Goal: Task Accomplishment & Management: Manage account settings

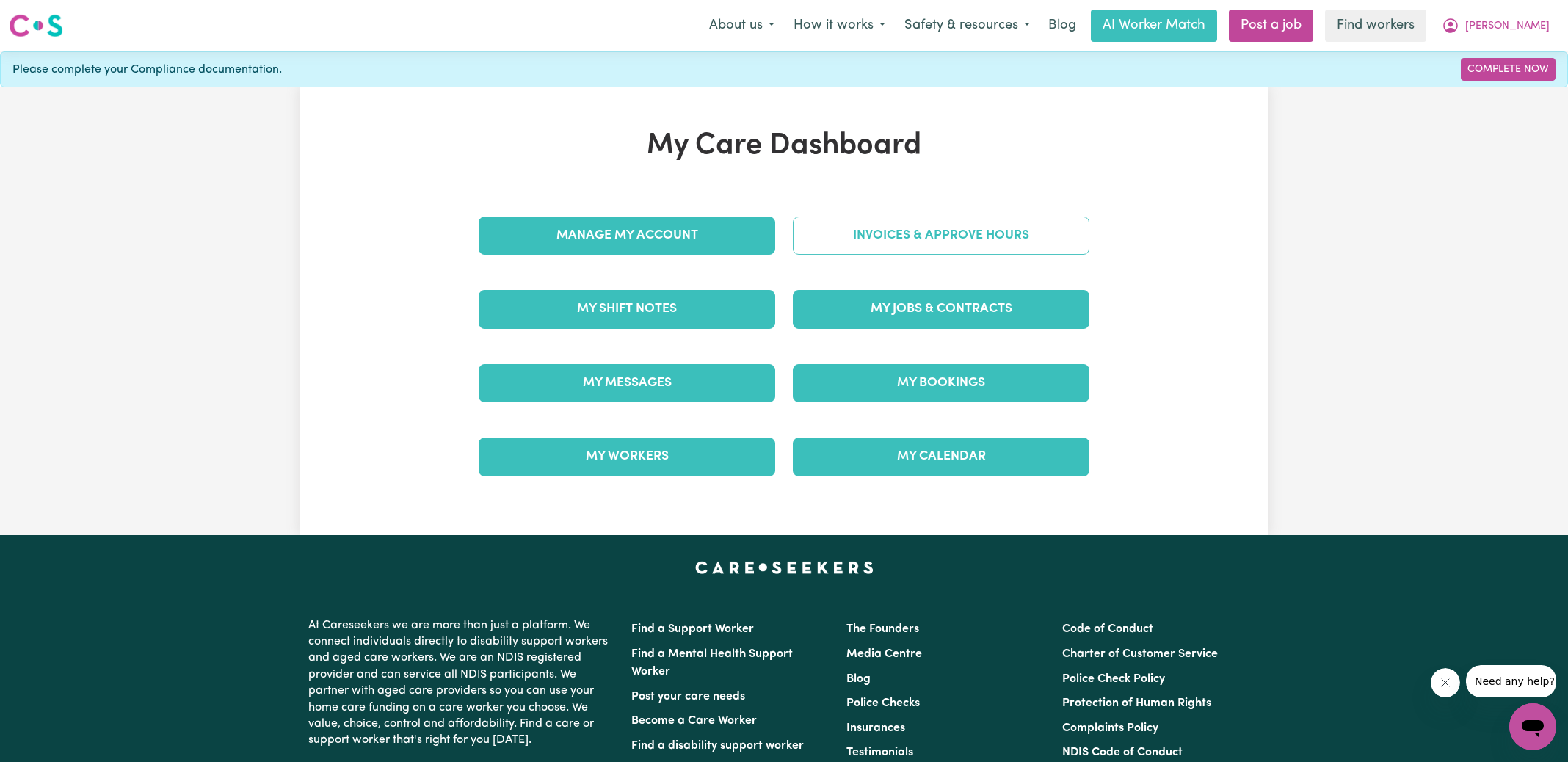
click at [837, 226] on link "Invoices & Approve Hours" at bounding box center [941, 235] width 296 height 38
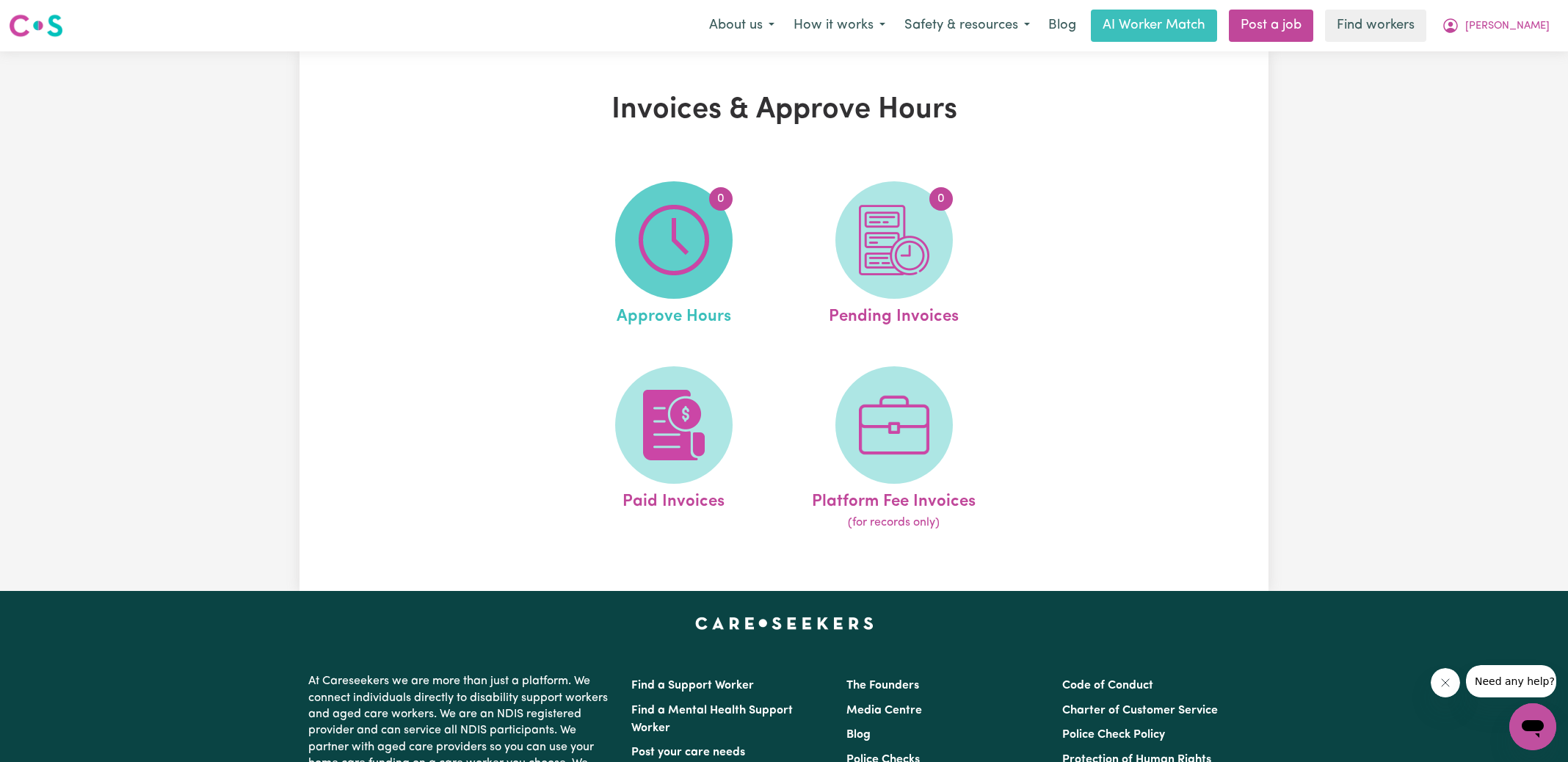
click at [710, 226] on span "0" at bounding box center [674, 240] width 117 height 117
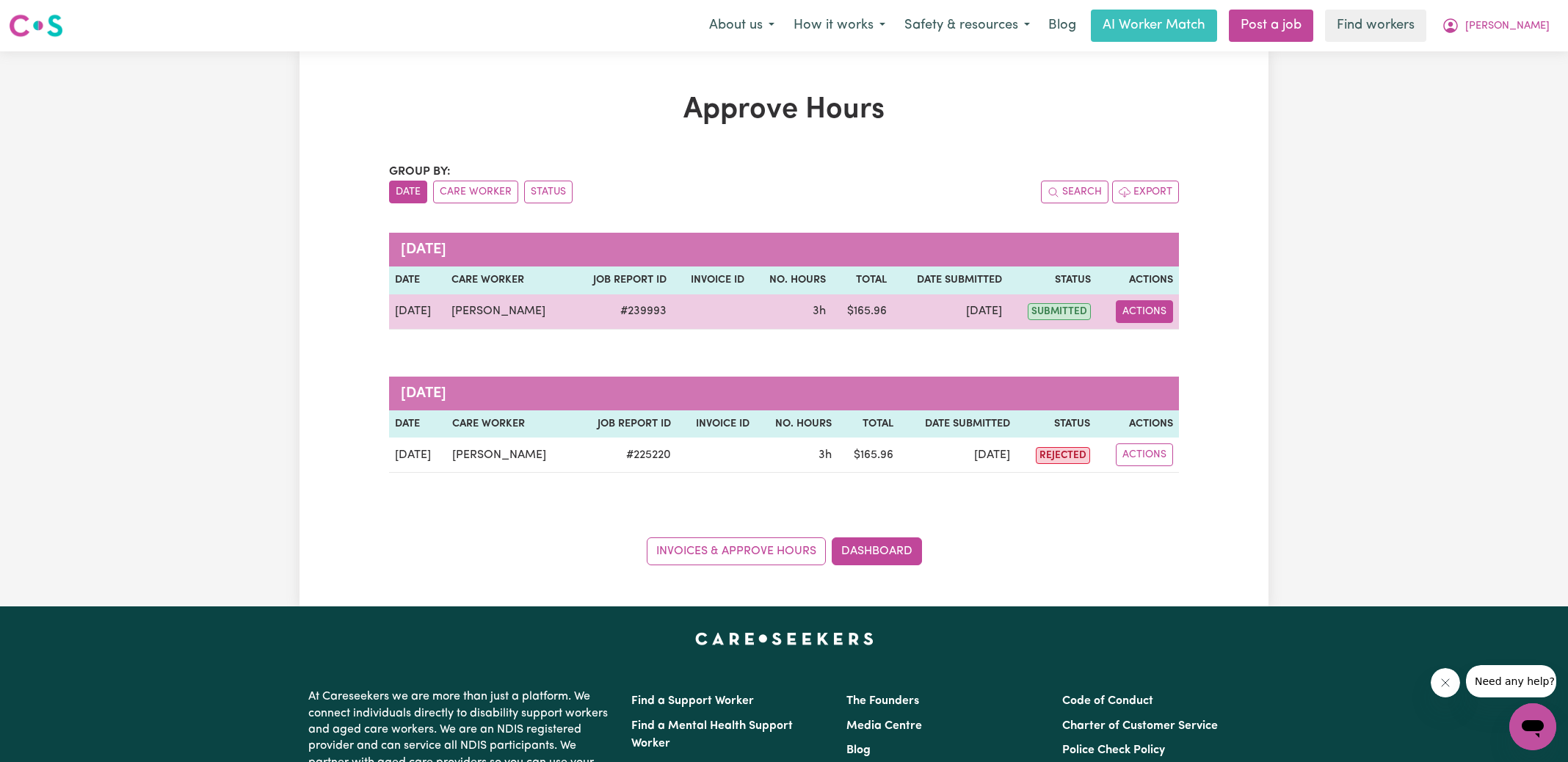
drag, startPoint x: 1160, startPoint y: 313, endPoint x: 1165, endPoint y: 319, distance: 7.8
click at [1160, 313] on button "Actions" at bounding box center [1144, 311] width 58 height 22
click at [1180, 352] on link "View Job Report" at bounding box center [1181, 345] width 126 height 29
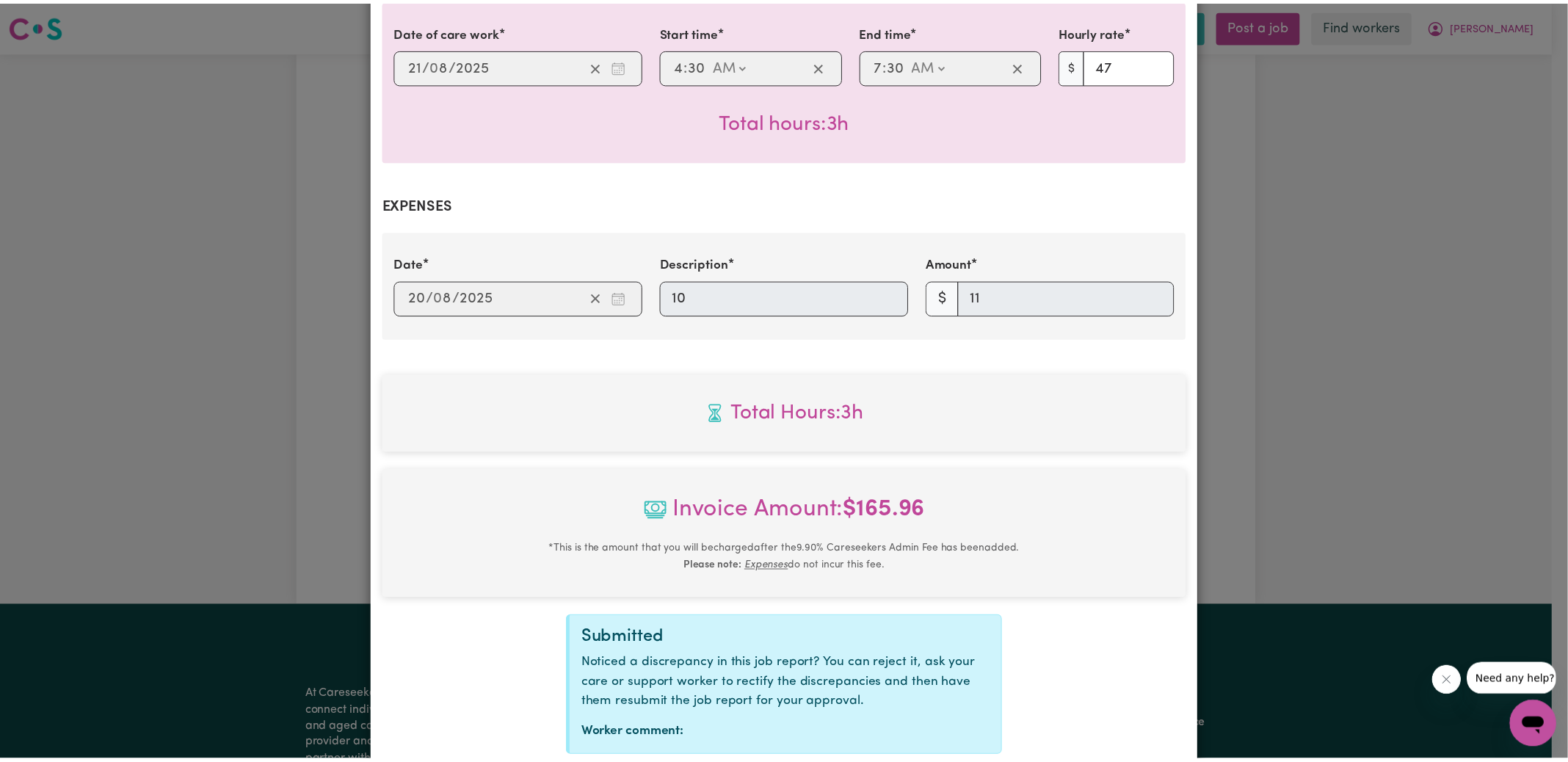
scroll to position [459, 0]
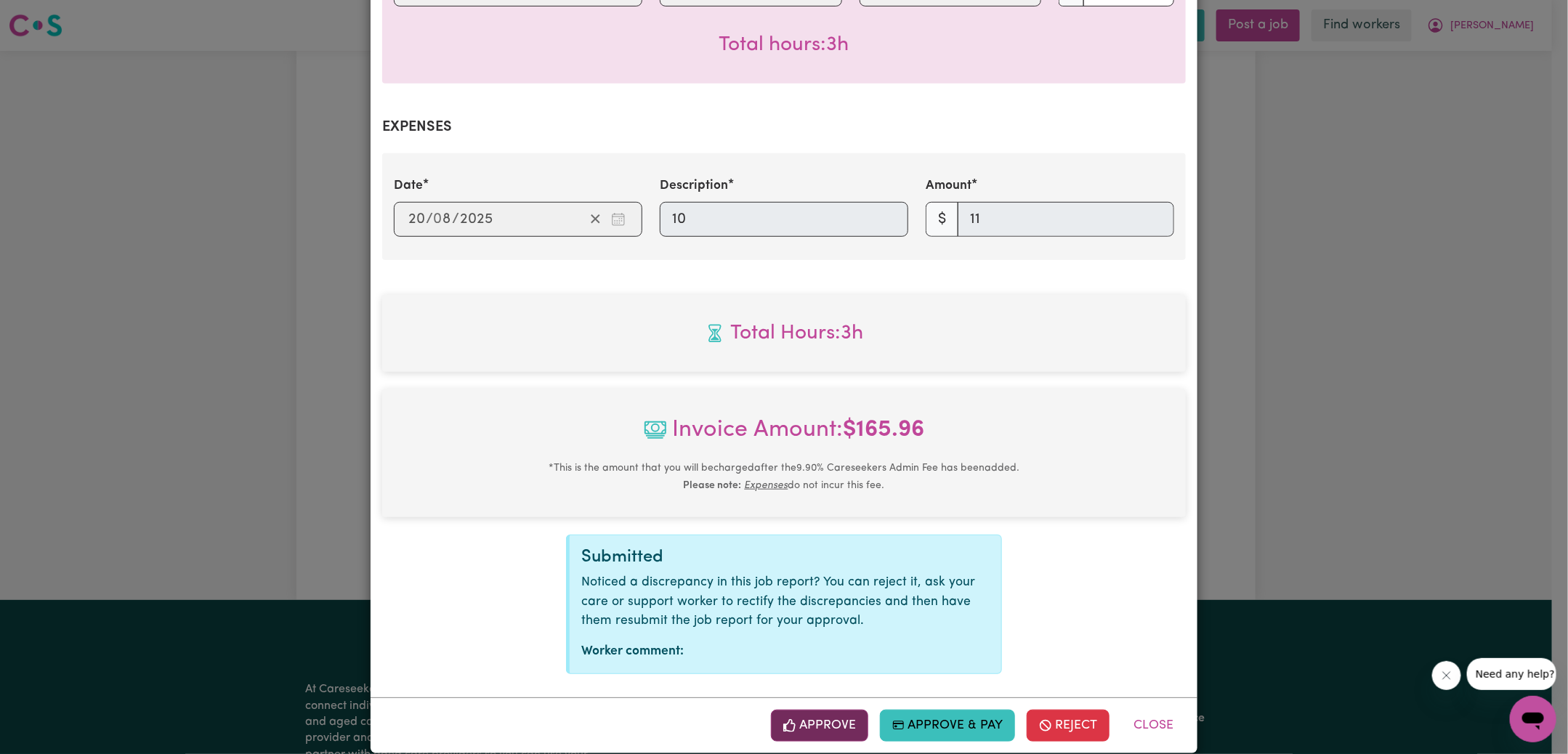
click at [823, 710] on button "Approve" at bounding box center [819, 725] width 97 height 32
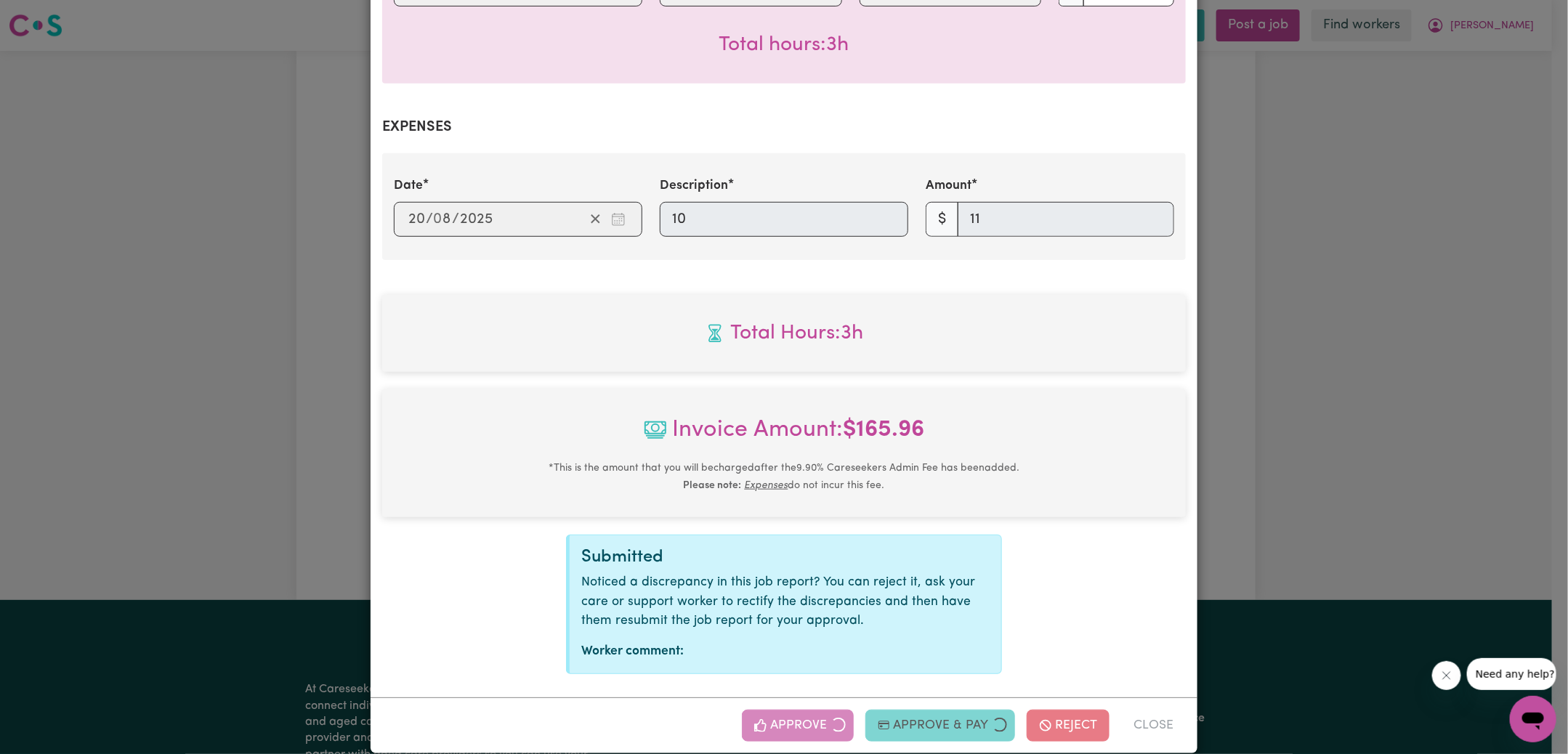
click at [1279, 363] on div "Job Report # 239993 - [PERSON_NAME] Summary Job report # 239993 Client name: [P…" at bounding box center [784, 377] width 1568 height 754
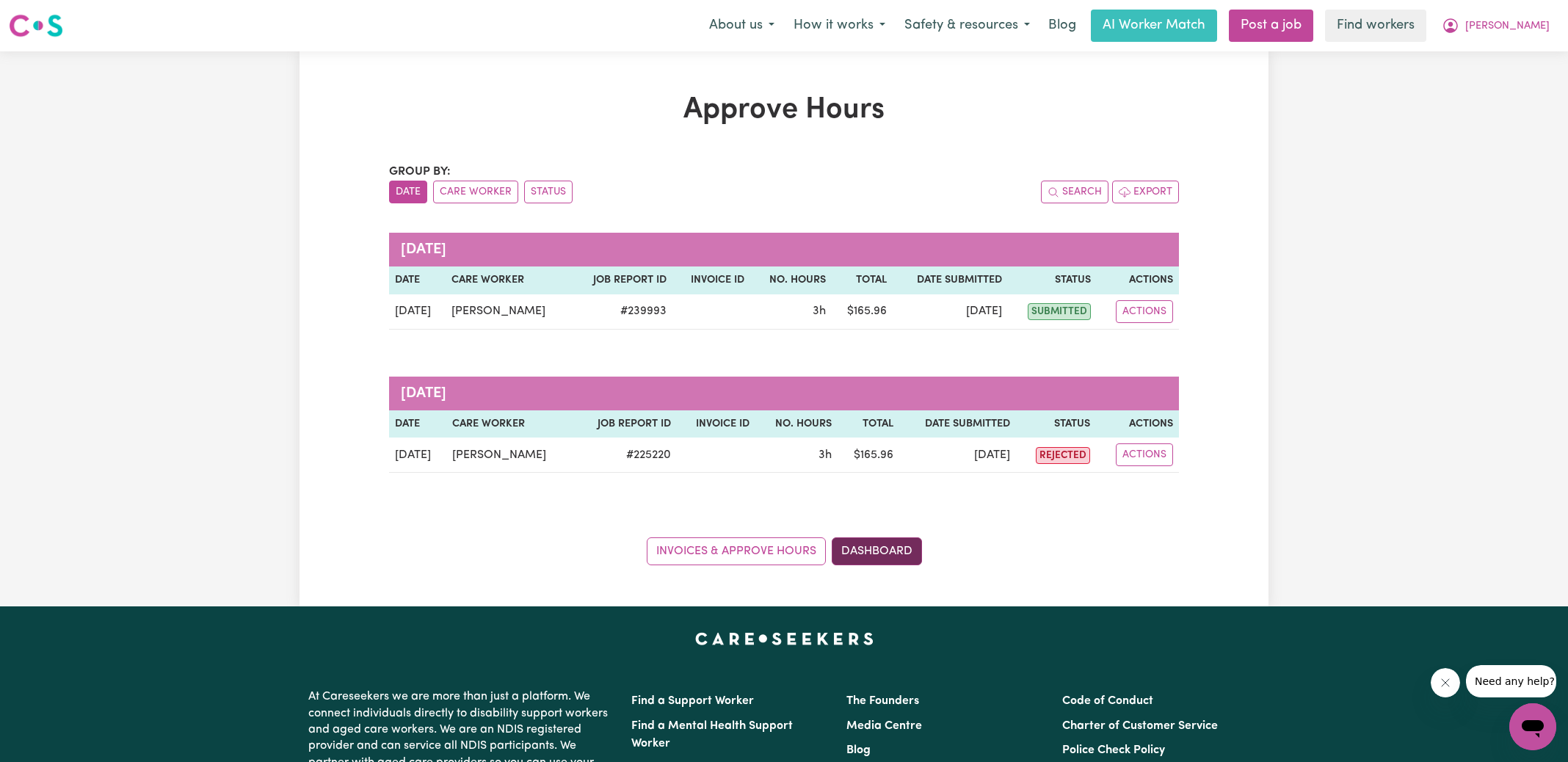
click at [863, 557] on link "Dashboard" at bounding box center [877, 551] width 91 height 28
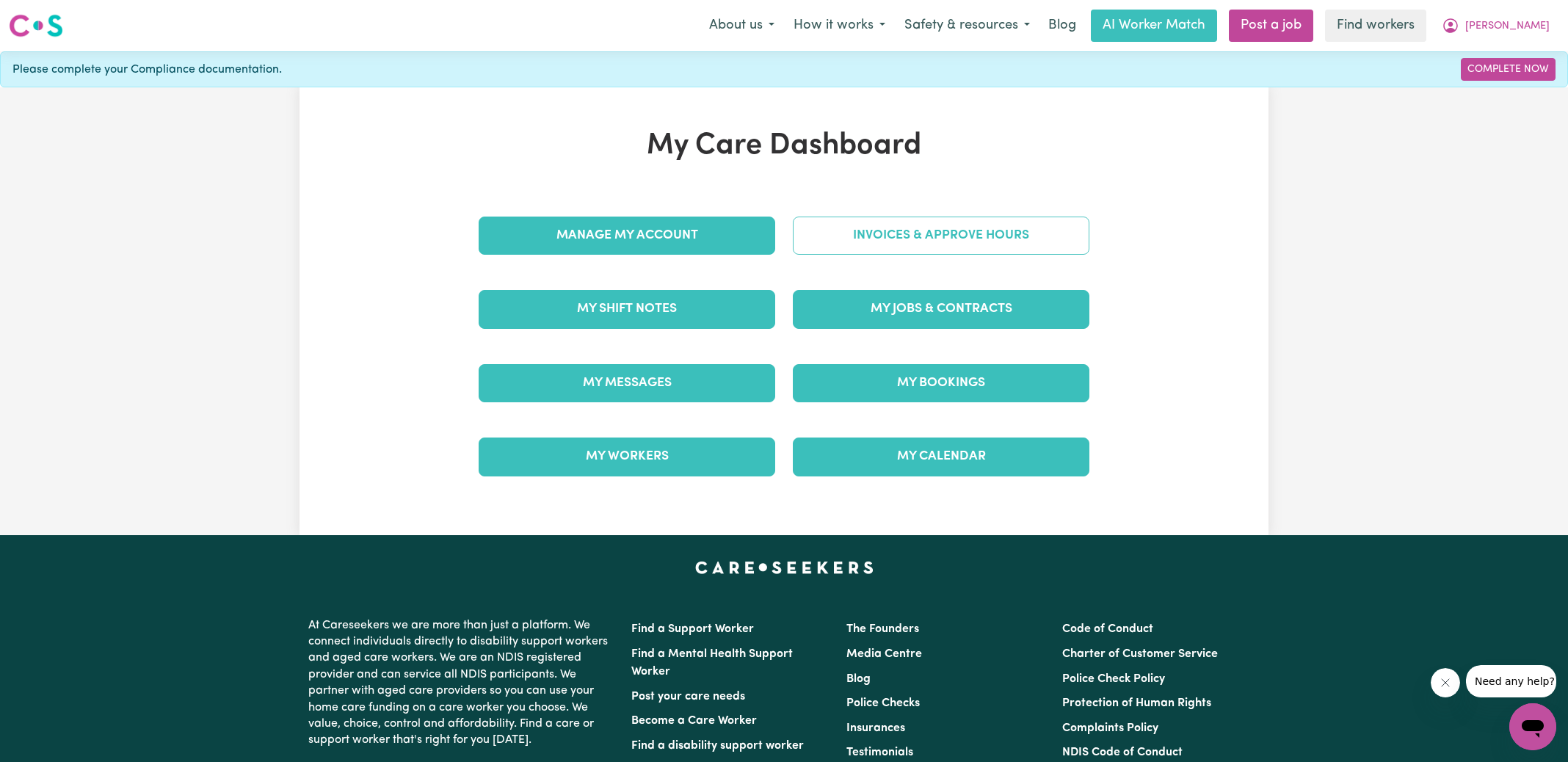
click at [872, 236] on link "Invoices & Approve Hours" at bounding box center [941, 235] width 296 height 38
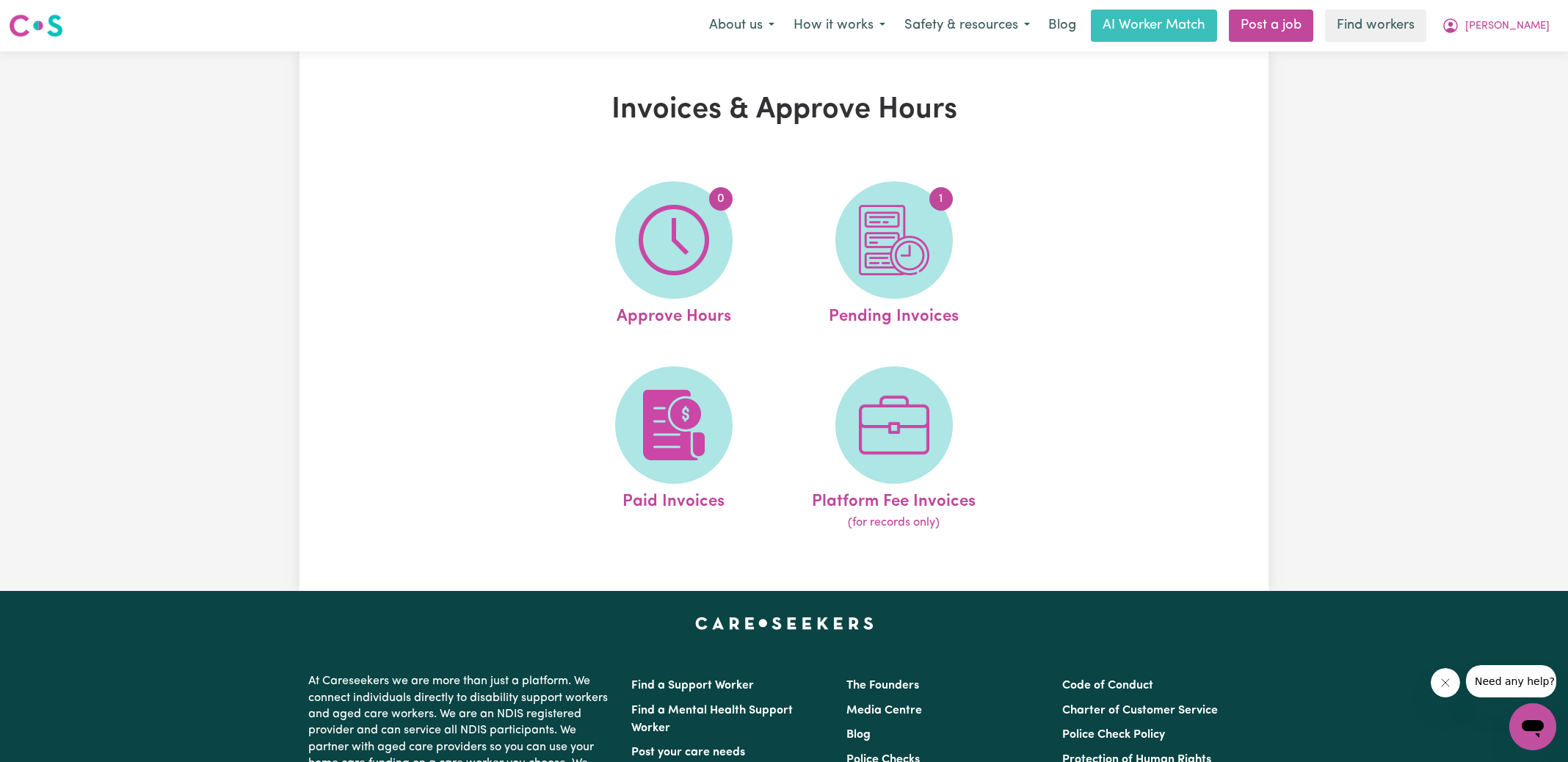
click at [872, 236] on img at bounding box center [894, 240] width 70 height 70
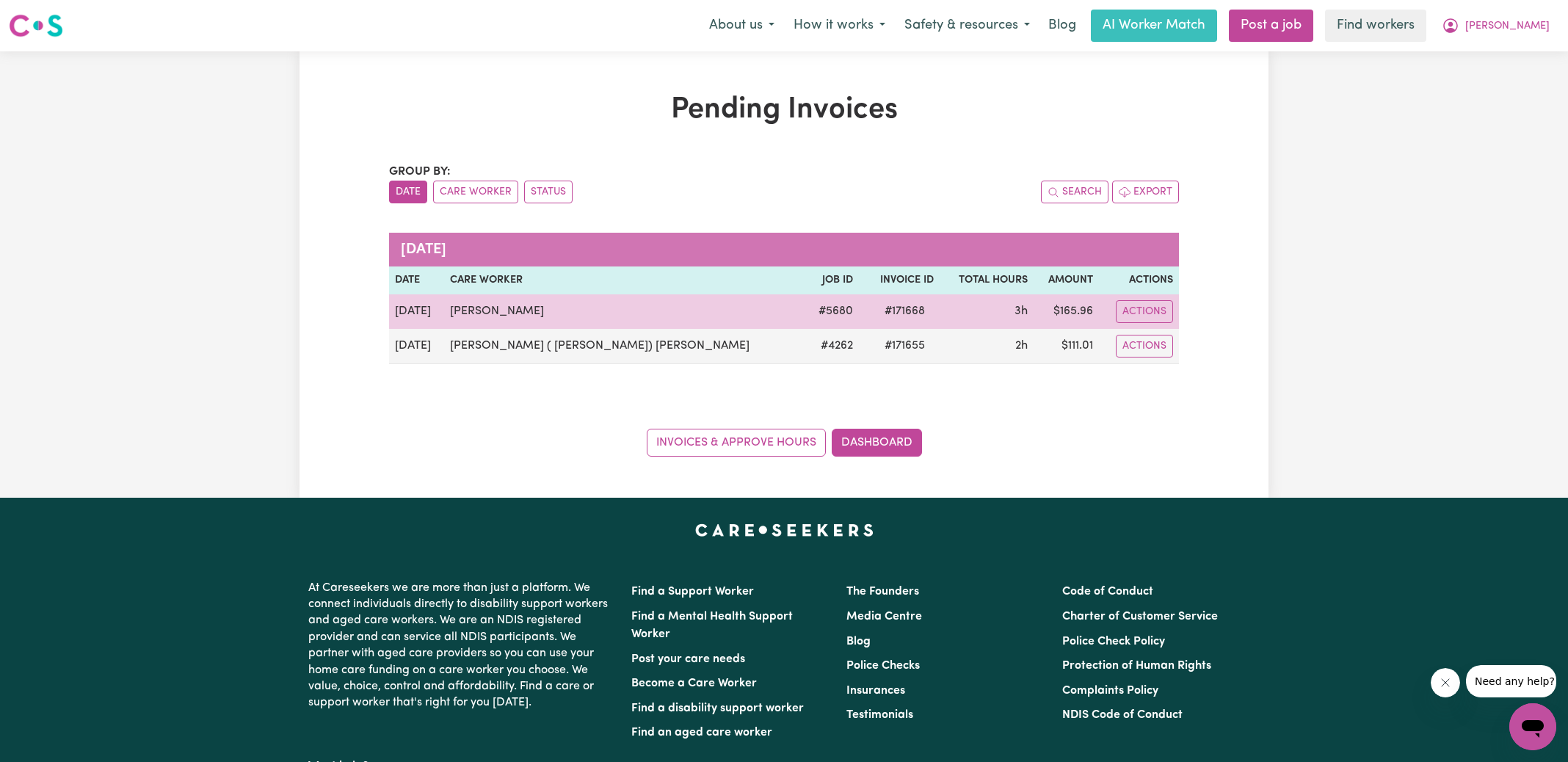
click at [876, 311] on span "# 171668" at bounding box center [904, 311] width 58 height 18
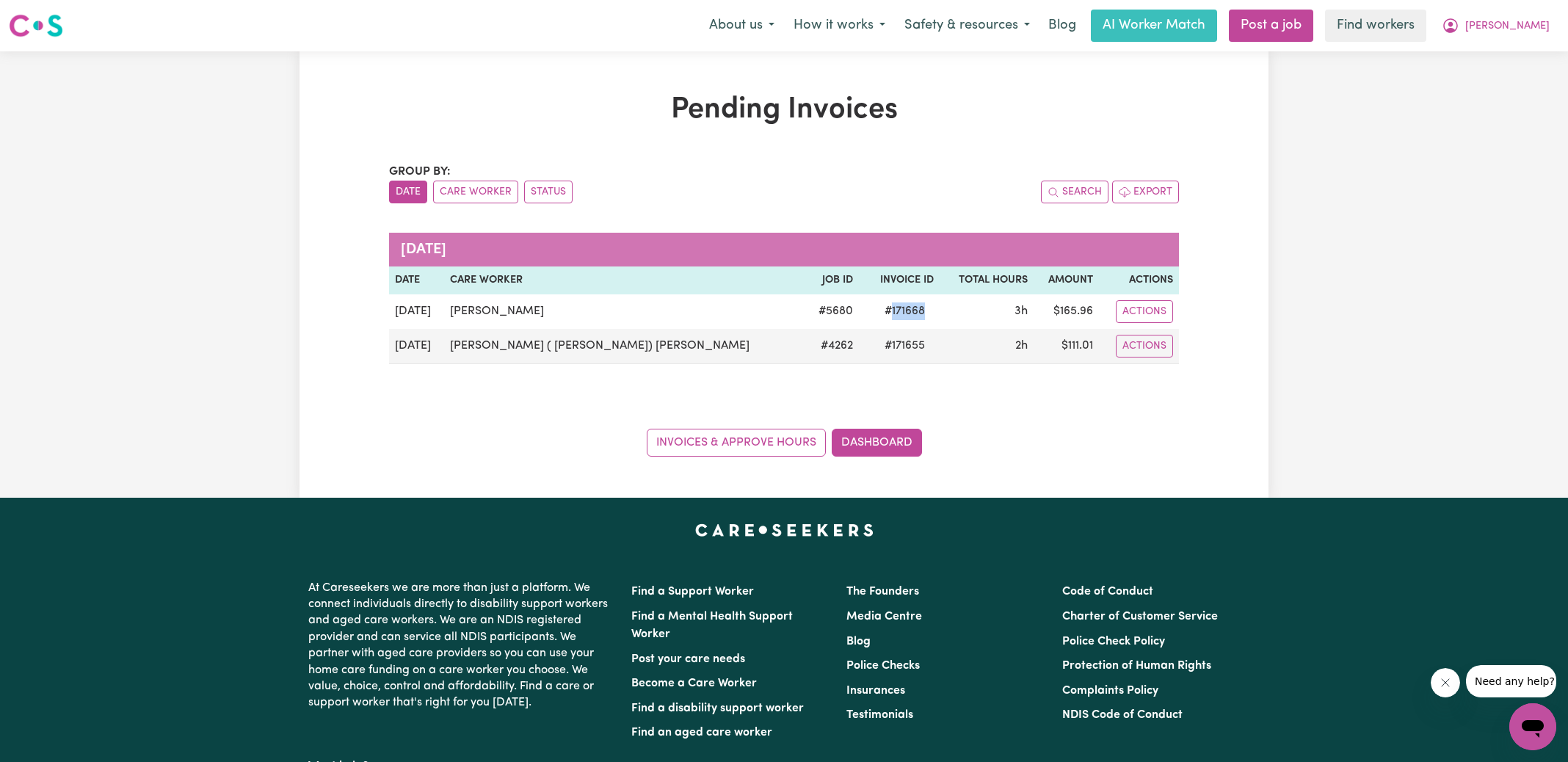
copy span "171668"
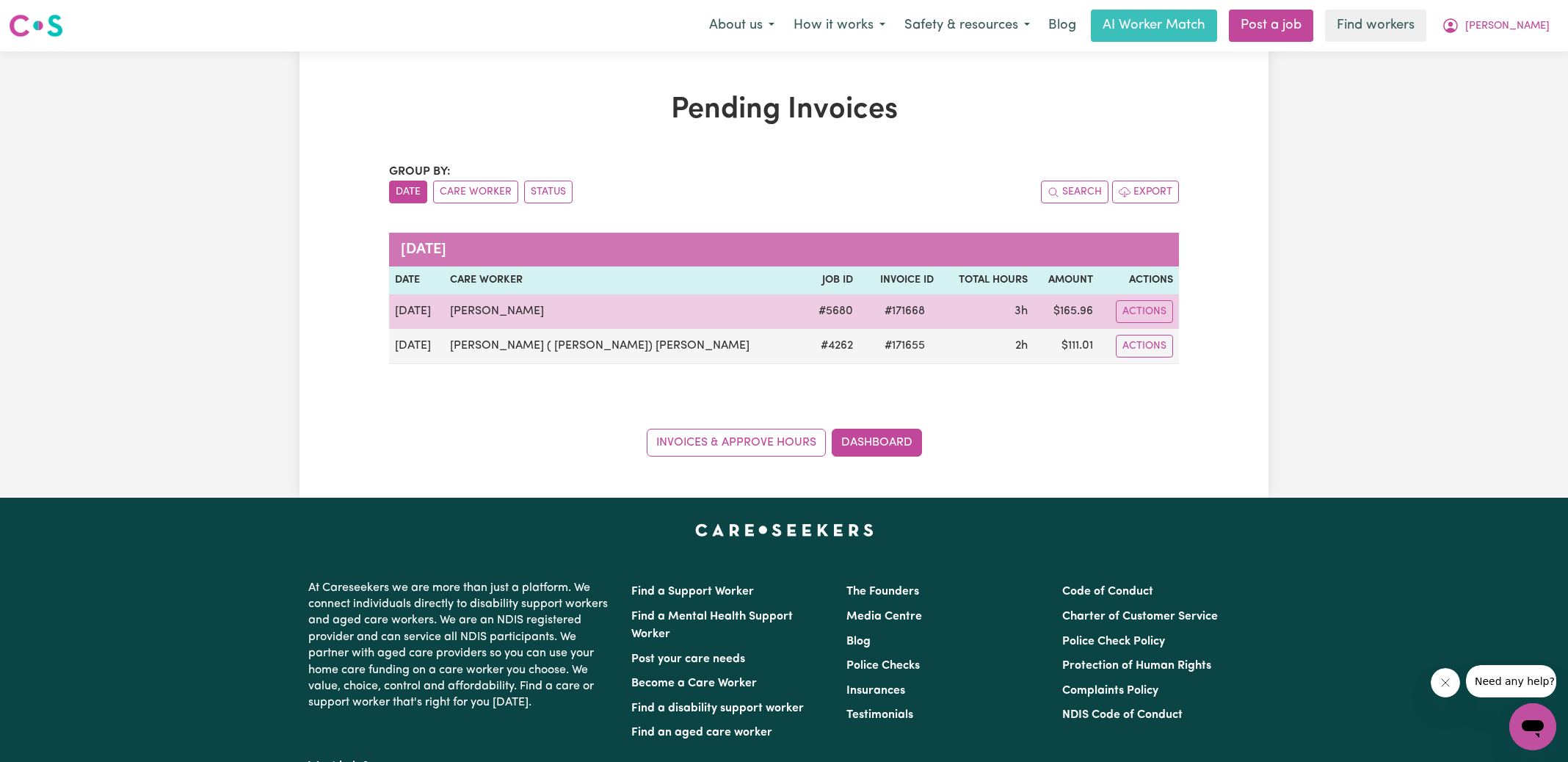
click at [1059, 299] on td "$ 165.96" at bounding box center [1066, 311] width 65 height 34
click at [1061, 310] on td "$ 165.96" at bounding box center [1066, 311] width 65 height 34
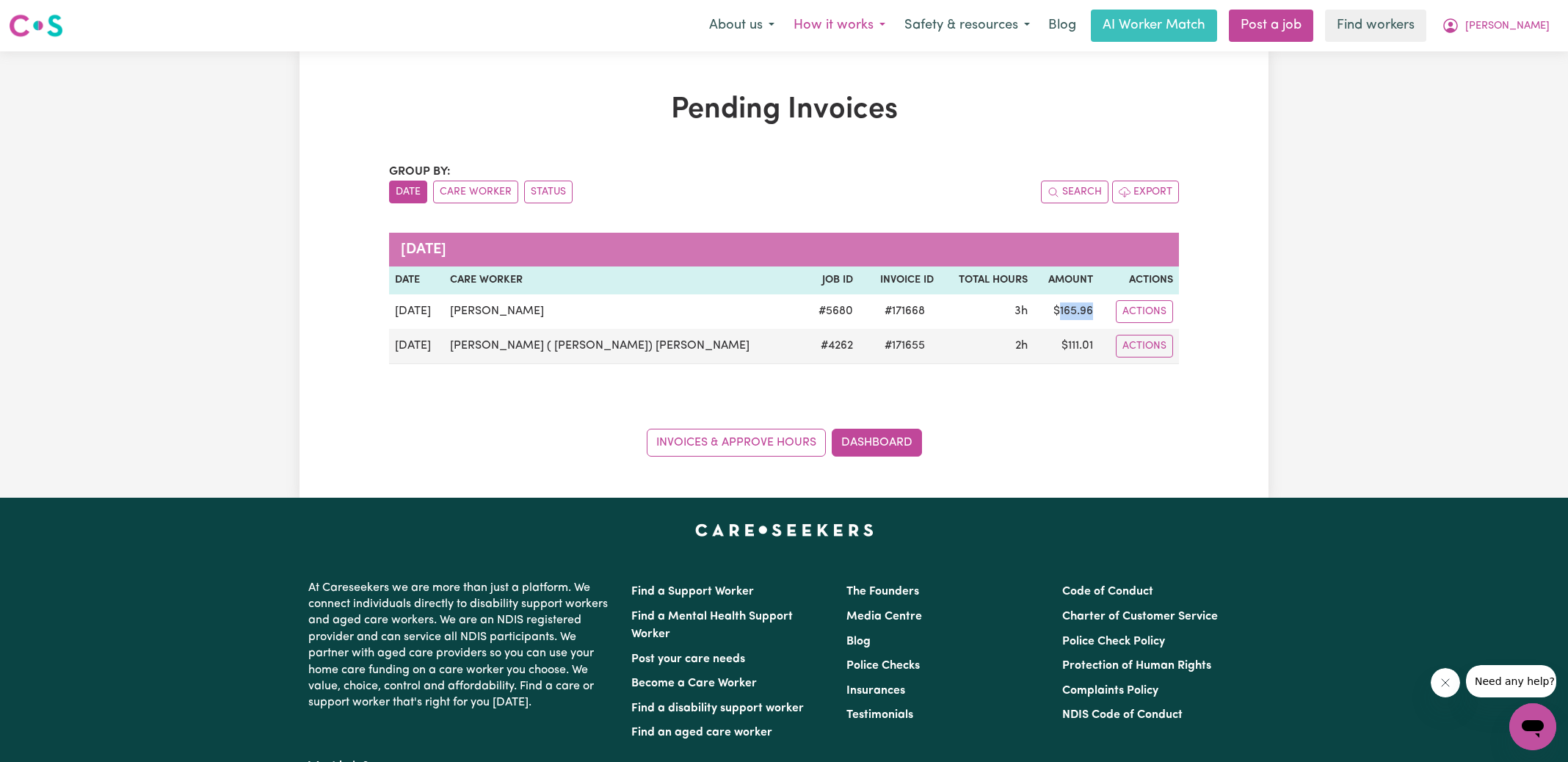
copy td "165.96"
click at [1460, 30] on icon "My Account" at bounding box center [1450, 25] width 18 height 18
click at [1493, 87] on link "Logout" at bounding box center [1500, 84] width 116 height 28
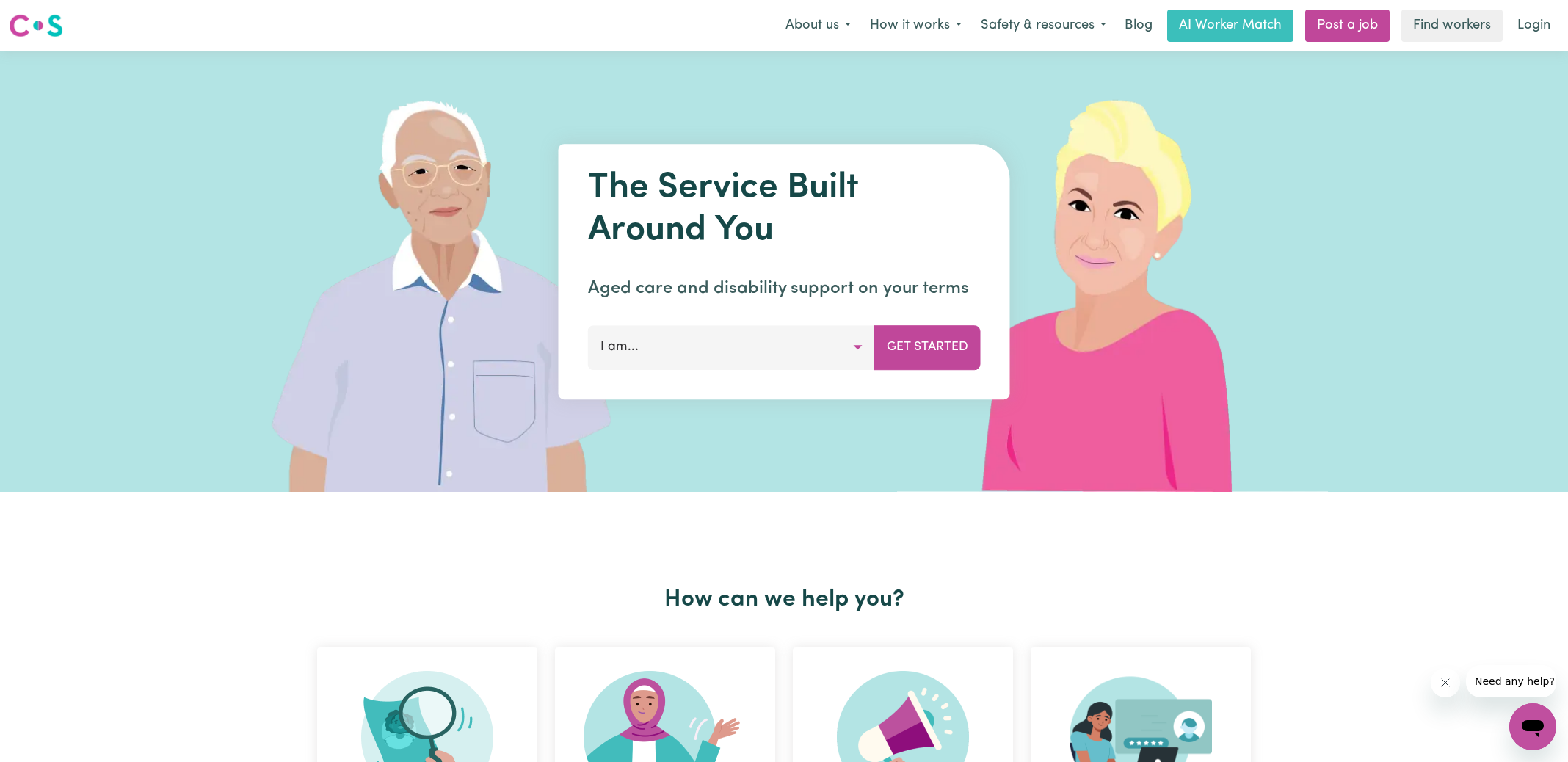
click at [1544, 22] on link "Login" at bounding box center [1534, 25] width 51 height 32
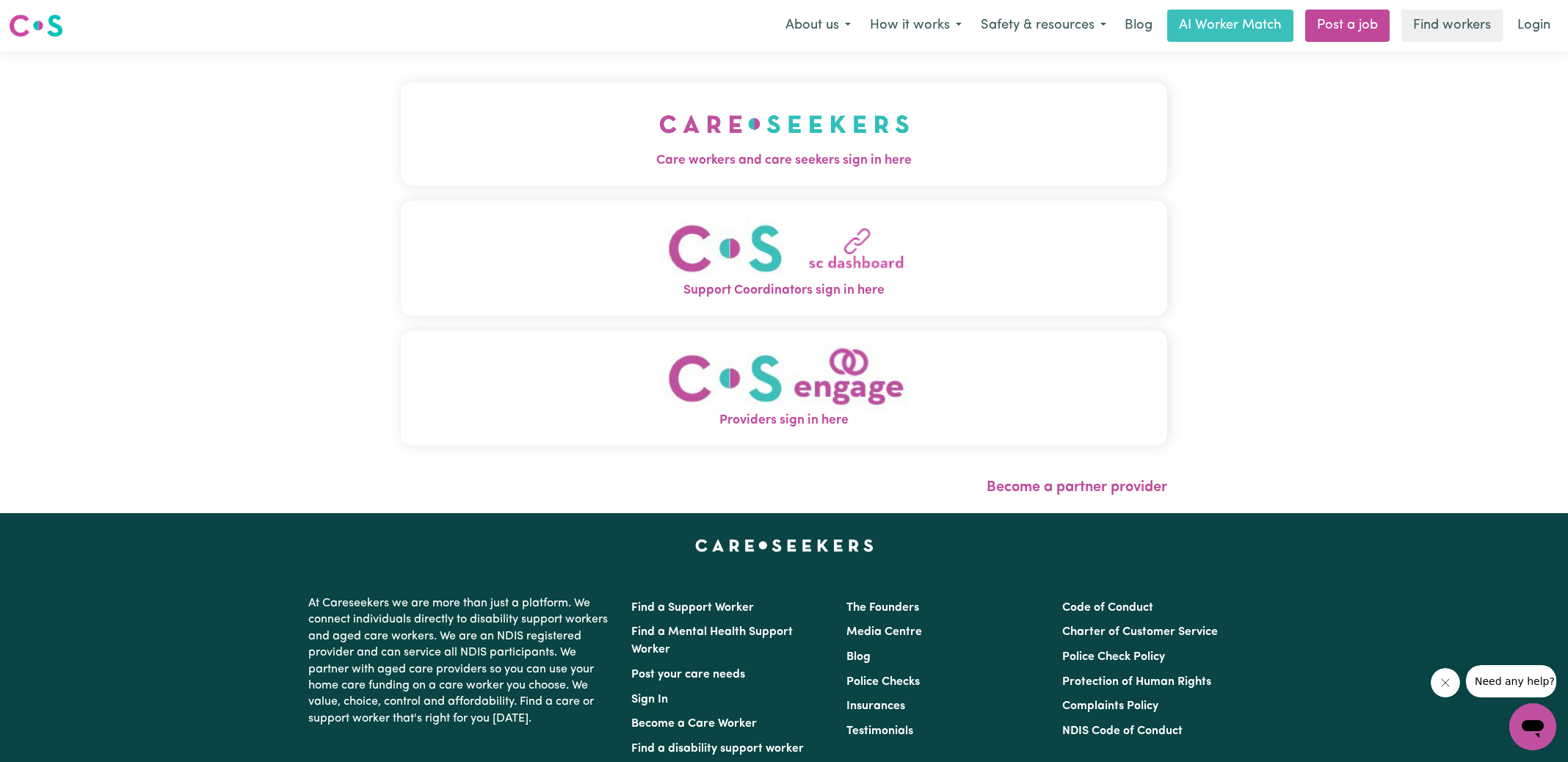
click at [744, 134] on img "Care workers and care seekers sign in here" at bounding box center [784, 124] width 251 height 55
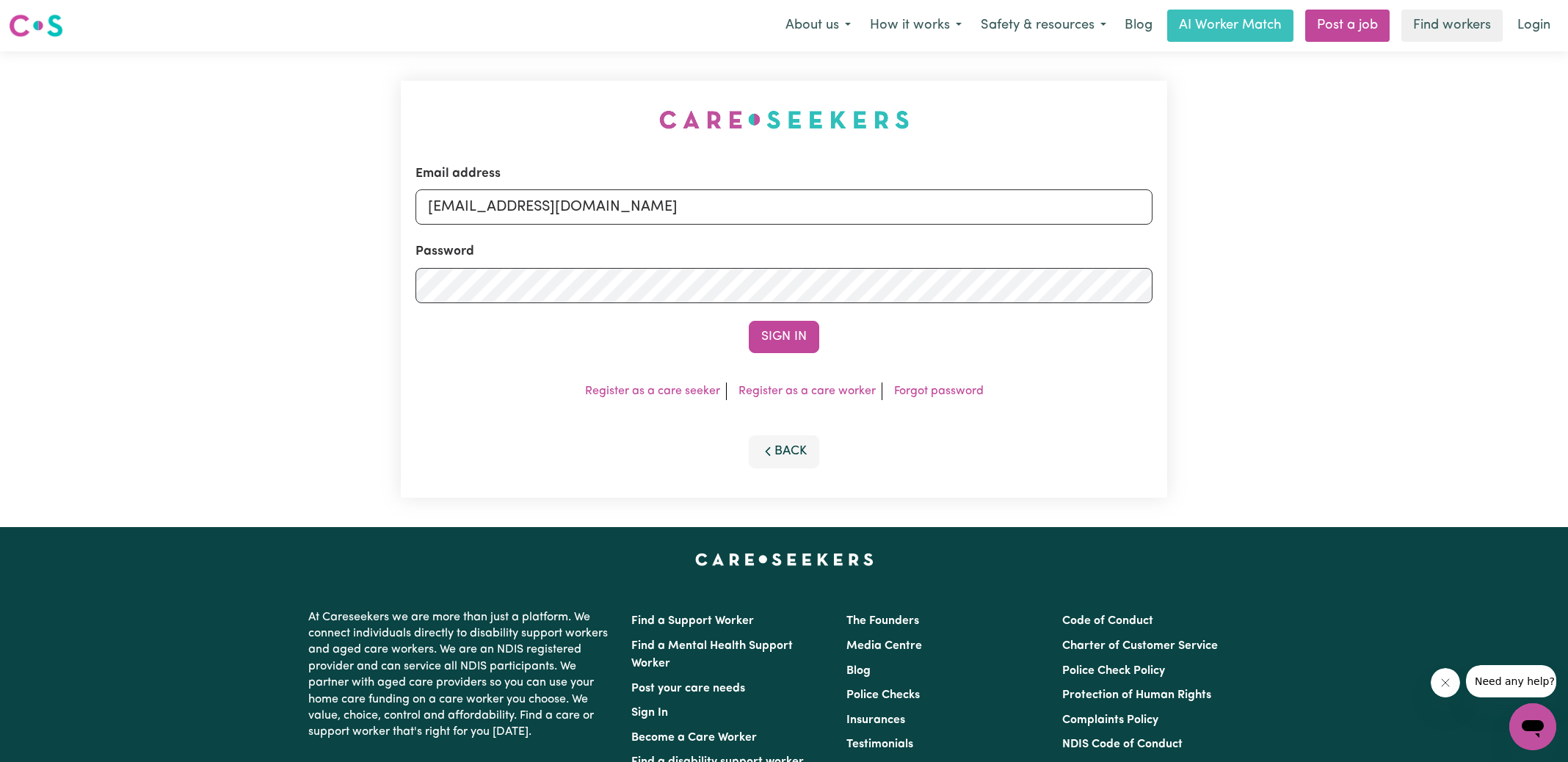
click at [586, 81] on div "Email address [EMAIL_ADDRESS][DOMAIN_NAME] Password Sign In Register as a care …" at bounding box center [784, 290] width 784 height 476
drag, startPoint x: 502, startPoint y: 203, endPoint x: 1483, endPoint y: 229, distance: 981.3
click at [1483, 229] on div "Email address [EMAIL_ADDRESS][DOMAIN_NAME] Password Sign In Register as a care …" at bounding box center [784, 290] width 1568 height 476
type input "[EMAIL_ADDRESS][DOMAIN_NAME]"
click at [749, 321] on button "Sign In" at bounding box center [784, 337] width 70 height 32
